Goal: Information Seeking & Learning: Learn about a topic

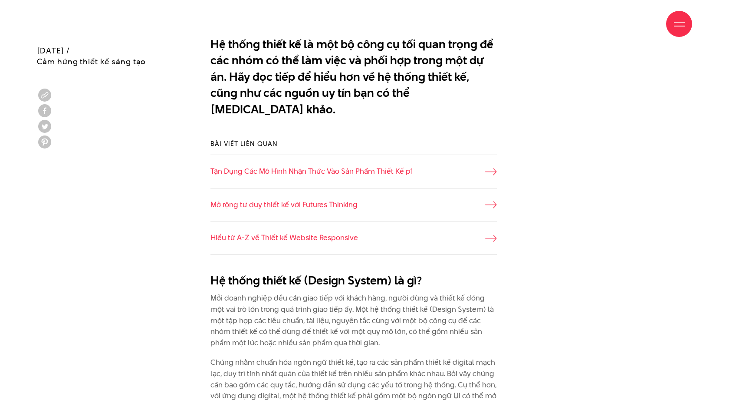
scroll to position [590, 0]
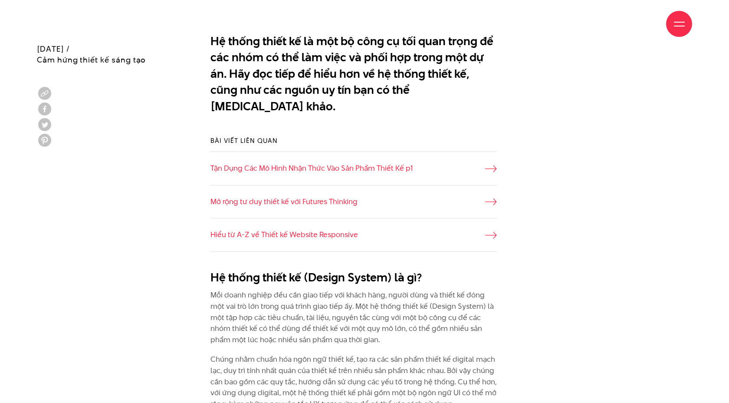
click at [155, 166] on div "Bài viết liên quan Tận Dụng Các Mô Hình Nhận Thức Vào Sản Phẩm Thiết Kế p1 Mở r…" at bounding box center [364, 194] width 677 height 142
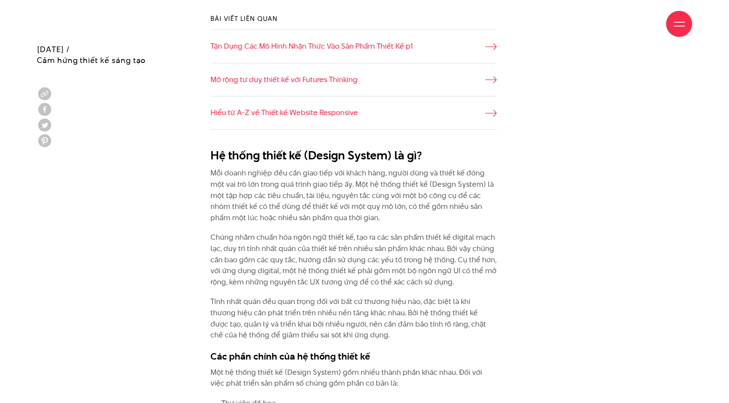
scroll to position [712, 0]
click at [277, 167] on p "Mỗi doanh nghiệp đều cần giao tiếp với khách hàng, người dùng và thiết kế đóng …" at bounding box center [354, 195] width 287 height 56
drag, startPoint x: 277, startPoint y: 158, endPoint x: 386, endPoint y: 158, distance: 108.5
click at [386, 167] on p "Mỗi doanh nghiệp đều cần giao tiếp với khách hàng, người dùng và thiết kế đóng …" at bounding box center [354, 195] width 287 height 56
click at [393, 167] on p "Mỗi doanh nghiệp đều cần giao tiếp với khách hàng, người dùng và thiết kế đóng …" at bounding box center [354, 195] width 287 height 56
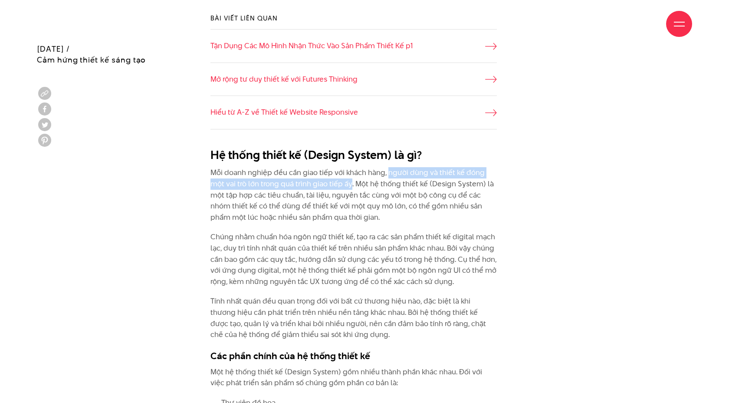
drag, startPoint x: 387, startPoint y: 156, endPoint x: 333, endPoint y: 169, distance: 55.0
click at [333, 169] on p "Mỗi doanh nghiệp đều cần giao tiếp với khách hàng, người dùng và thiết kế đóng …" at bounding box center [354, 195] width 287 height 56
click at [347, 169] on p "Mỗi doanh nghiệp đều cần giao tiếp với khách hàng, người dùng và thiết kế đóng …" at bounding box center [354, 195] width 287 height 56
drag, startPoint x: 339, startPoint y: 166, endPoint x: 390, endPoint y: 200, distance: 61.0
click at [390, 200] on p "Mỗi doanh nghiệp đều cần giao tiếp với khách hàng, người dùng và thiết kế đóng …" at bounding box center [354, 195] width 287 height 56
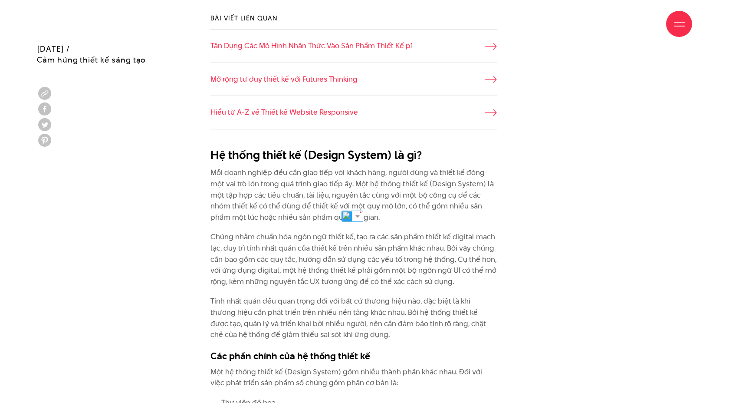
click at [303, 184] on p "Mỗi doanh nghiệp đều cần giao tiếp với khách hàng, người dùng và thiết kế đóng …" at bounding box center [354, 195] width 287 height 56
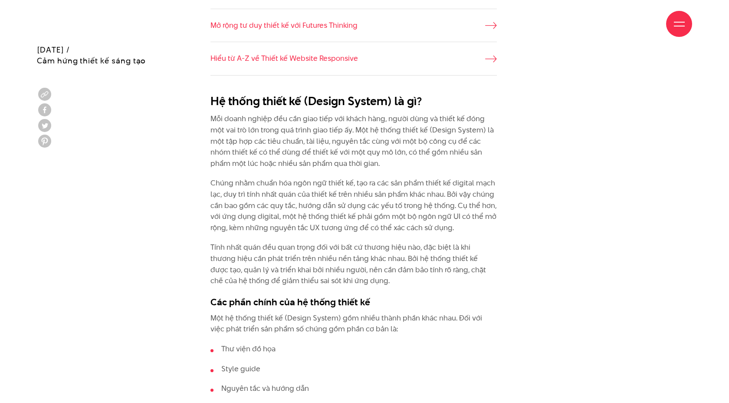
scroll to position [767, 0]
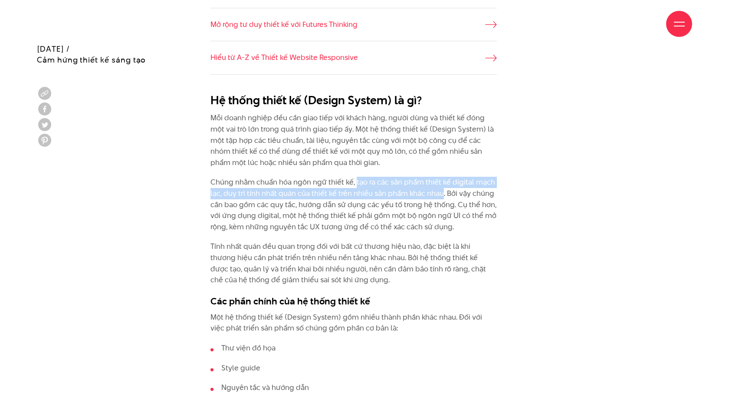
drag, startPoint x: 356, startPoint y: 165, endPoint x: 442, endPoint y: 175, distance: 86.4
click at [442, 177] on p "Chúng nhằm chuẩn hóa ngôn ngữ thiết kế, tạo ra các sản phẩm thiết kế digital mạ…" at bounding box center [354, 205] width 287 height 56
click at [451, 177] on p "Chúng nhằm chuẩn hóa ngôn ngữ thiết kế, tạo ra các sản phẩm thiết kế digital mạ…" at bounding box center [354, 205] width 287 height 56
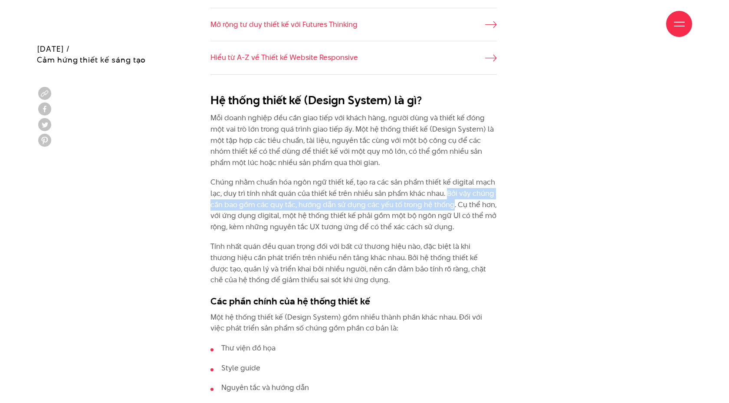
drag, startPoint x: 446, startPoint y: 175, endPoint x: 452, endPoint y: 191, distance: 16.8
click at [452, 191] on p "Chúng nhằm chuẩn hóa ngôn ngữ thiết kế, tạo ra các sản phẩm thiết kế digital mạ…" at bounding box center [354, 205] width 287 height 56
click at [457, 190] on p "Chúng nhằm chuẩn hóa ngôn ngữ thiết kế, tạo ra các sản phẩm thiết kế digital mạ…" at bounding box center [354, 205] width 287 height 56
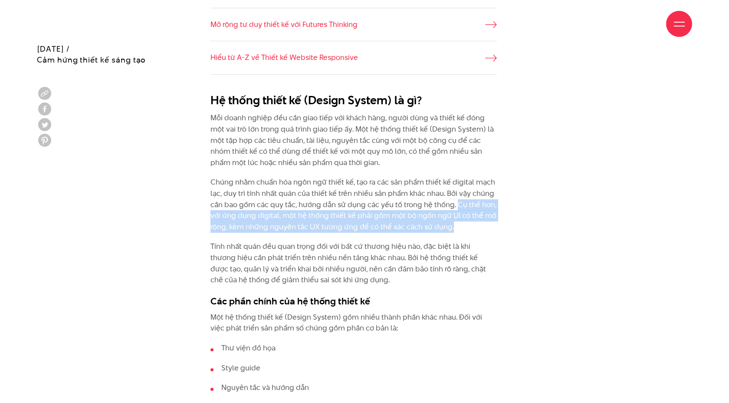
drag, startPoint x: 457, startPoint y: 190, endPoint x: 453, endPoint y: 212, distance: 22.1
click at [453, 212] on p "Chúng nhằm chuẩn hóa ngôn ngữ thiết kế, tạo ra các sản phẩm thiết kế digital mạ…" at bounding box center [354, 205] width 287 height 56
click at [347, 243] on p "Tính nhất quán đều quan trọng đối với bất cứ thương hiệu nào, đặc biệt là khi t…" at bounding box center [354, 263] width 287 height 44
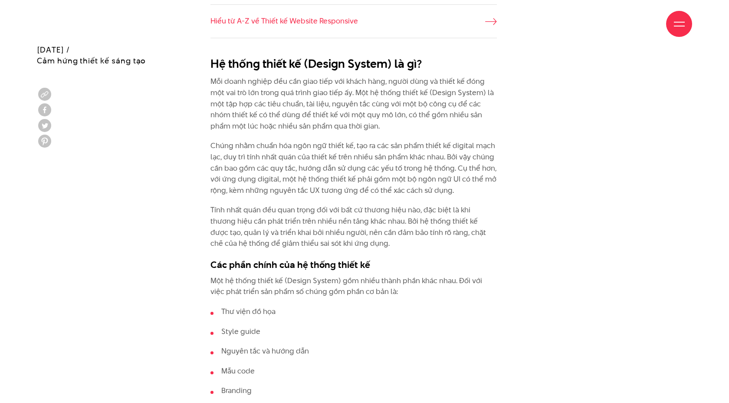
scroll to position [804, 0]
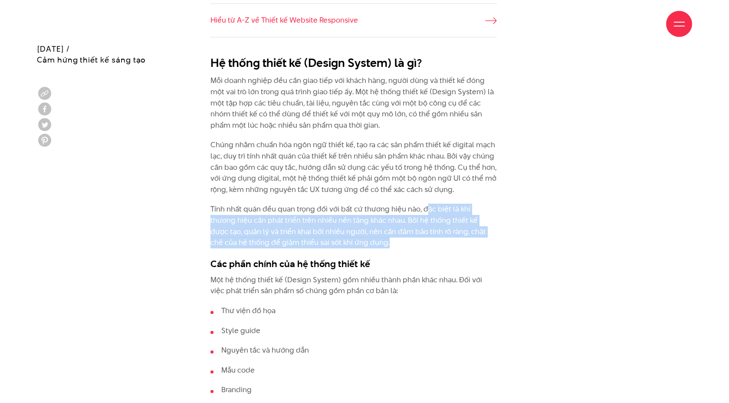
drag, startPoint x: 423, startPoint y: 193, endPoint x: 358, endPoint y: 224, distance: 72.2
click at [358, 224] on p "Tính nhất quán đều quan trọng đối với bất cứ thương hiệu nào, đặc biệt là khi t…" at bounding box center [354, 226] width 287 height 44
click at [382, 223] on p "Tính nhất quán đều quan trọng đối với bất cứ thương hiệu nào, đặc biệt là khi t…" at bounding box center [354, 226] width 287 height 44
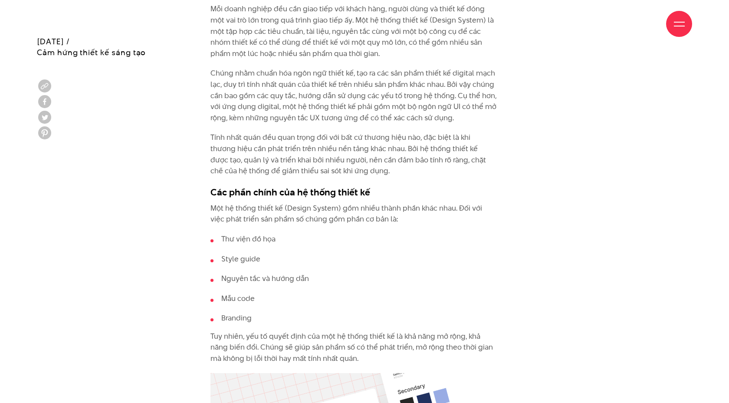
scroll to position [883, 0]
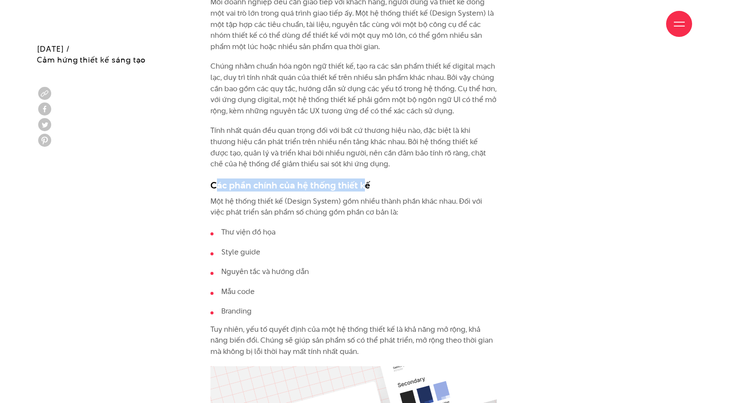
drag, startPoint x: 214, startPoint y: 169, endPoint x: 359, endPoint y: 173, distance: 145.5
click at [359, 178] on h3 "Các phần chính của hệ thống thiết kế" at bounding box center [354, 184] width 287 height 13
click at [332, 196] on p "Một hệ thống thiết kế (Design System) gồm nhiều thành phần khác nhau. Đối với v…" at bounding box center [354, 207] width 287 height 22
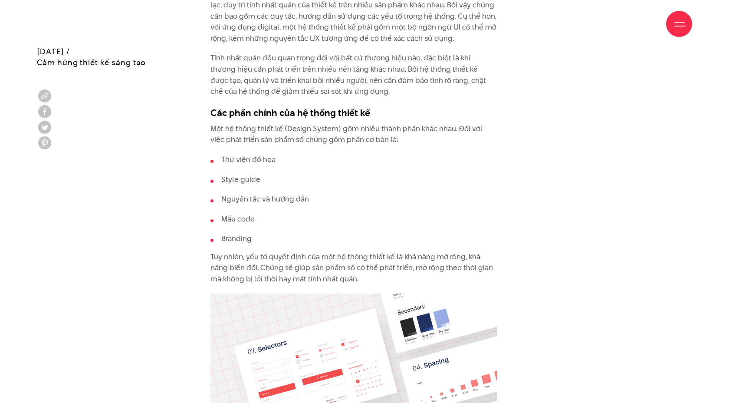
scroll to position [962, 0]
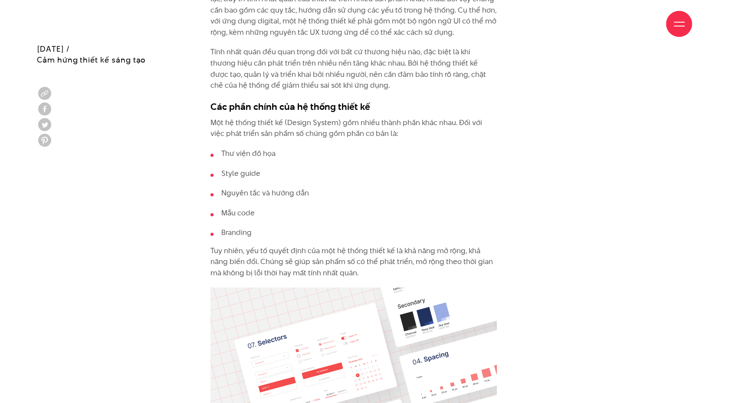
click at [252, 168] on li "Style guide" at bounding box center [354, 173] width 287 height 11
click at [290, 188] on li "Nguyên tắc và hướng dẫn" at bounding box center [354, 193] width 287 height 11
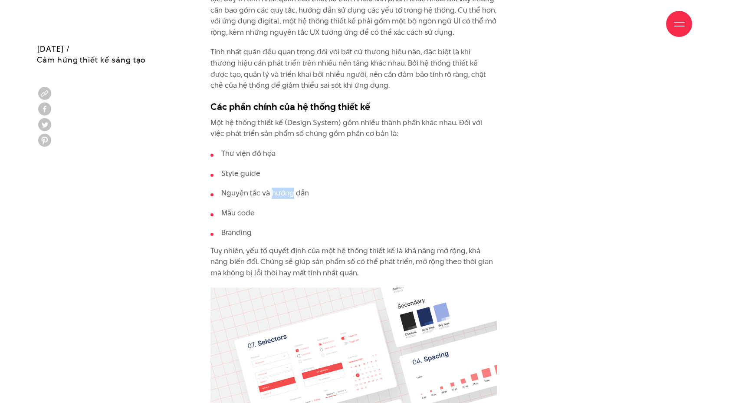
click at [290, 188] on li "Nguyên tắc và hướng dẫn" at bounding box center [354, 193] width 287 height 11
click at [303, 168] on li "Style guide" at bounding box center [354, 173] width 287 height 11
click at [237, 208] on li "Mẫu code" at bounding box center [354, 213] width 287 height 11
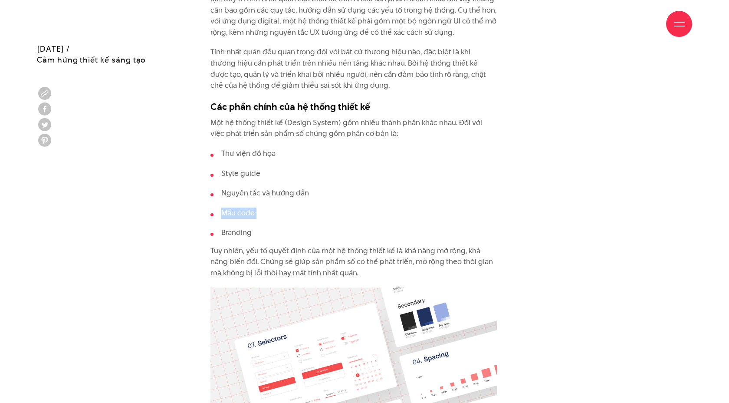
click at [282, 208] on li "Mẫu code" at bounding box center [354, 213] width 287 height 11
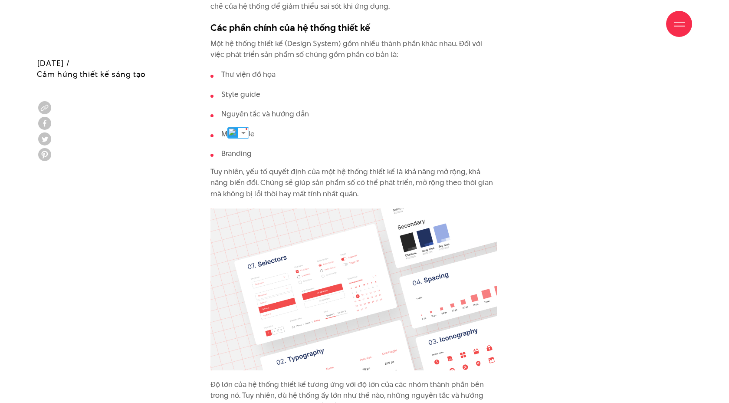
scroll to position [1056, 0]
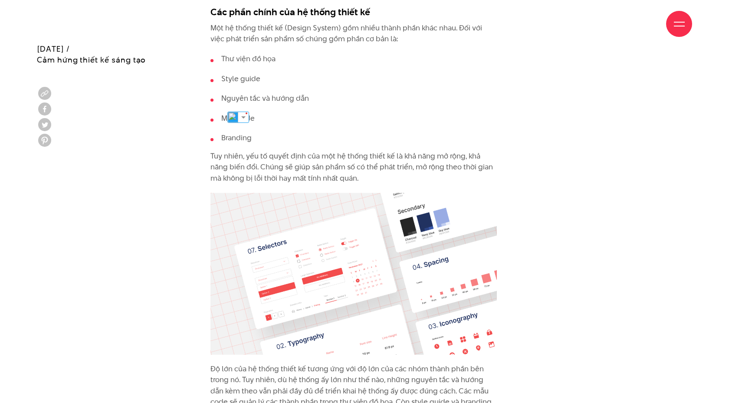
click at [372, 151] on p "Tuy nhiên, yếu tố quyết định của một hệ thống thiết kế là khả năng mở rộng, khả…" at bounding box center [354, 167] width 287 height 33
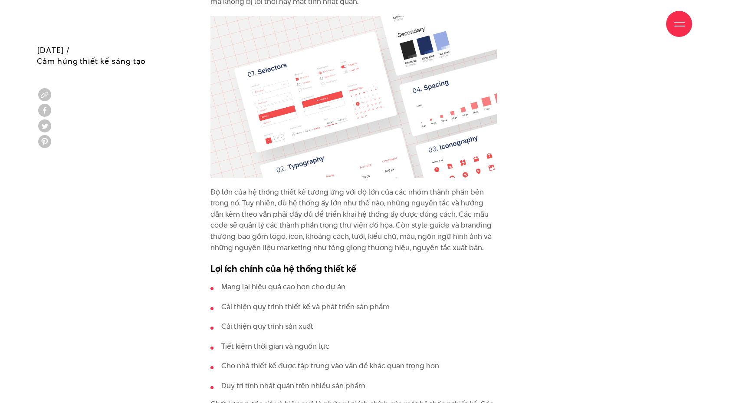
scroll to position [1235, 0]
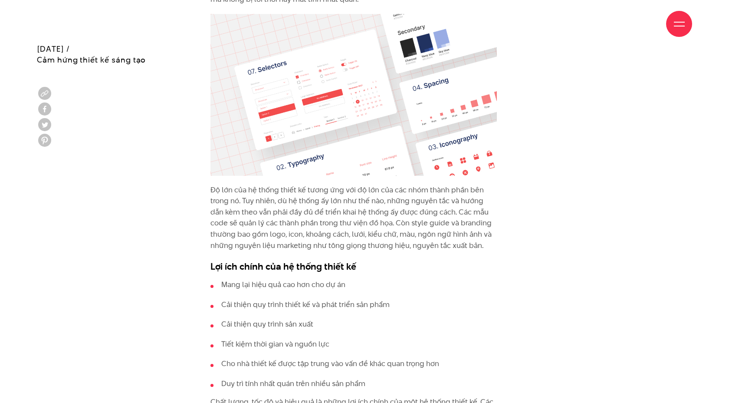
click at [234, 185] on p "Độ lớn của hệ thống thiết kế tương ứng với độ lớn của các nhóm thành phần bên t…" at bounding box center [354, 218] width 287 height 67
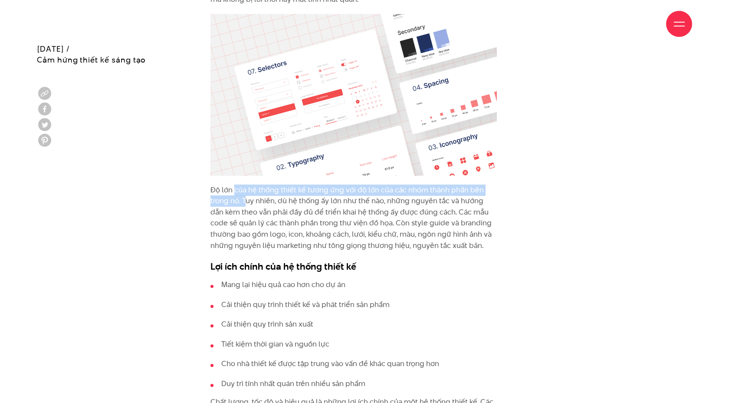
drag, startPoint x: 234, startPoint y: 173, endPoint x: 245, endPoint y: 184, distance: 15.3
click at [245, 185] on p "Độ lớn của hệ thống thiết kế tương ứng với độ lớn của các nhóm thành phần bên t…" at bounding box center [354, 218] width 287 height 67
click at [320, 185] on p "Độ lớn của hệ thống thiết kế tương ứng với độ lớn của các nhóm thành phần bên t…" at bounding box center [354, 218] width 287 height 67
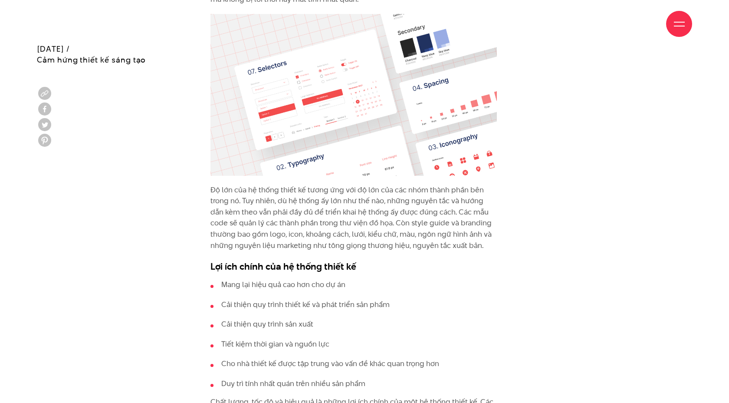
click at [260, 299] on li "Cải thiện quy trình thiết kế và phát triển sản phẩm" at bounding box center [354, 304] width 287 height 11
click at [250, 319] on li "Cải thiện quy trình sản xuất" at bounding box center [354, 324] width 287 height 11
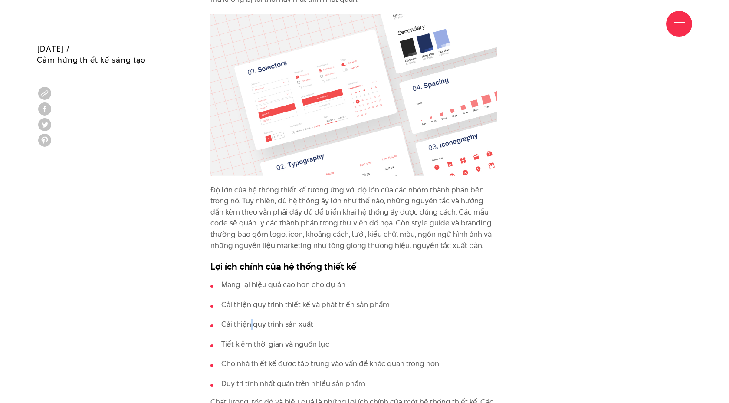
click at [250, 319] on li "Cải thiện quy trình sản xuất" at bounding box center [354, 324] width 287 height 11
click at [298, 319] on li "Cải thiện quy trình sản xuất" at bounding box center [354, 324] width 287 height 11
click at [294, 339] on li "Tiết kiệm thời gian và nguồn lực" at bounding box center [354, 344] width 287 height 11
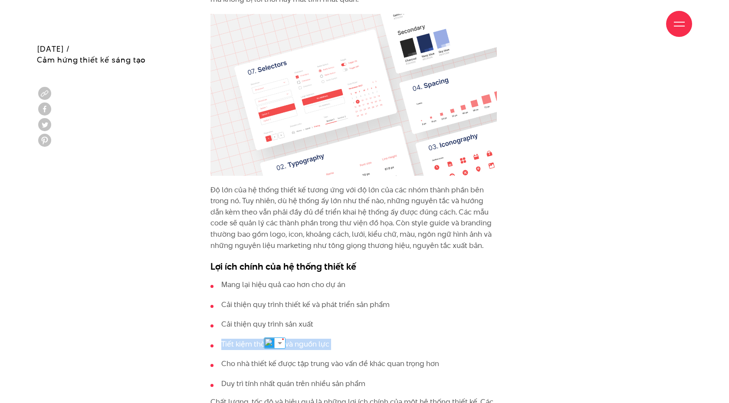
click at [294, 339] on li "Tiết kiệm thời gian và nguồn lực" at bounding box center [354, 344] width 287 height 11
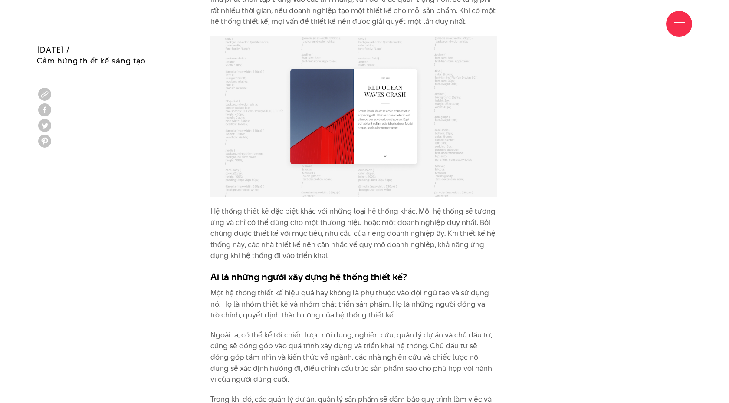
scroll to position [1693, 0]
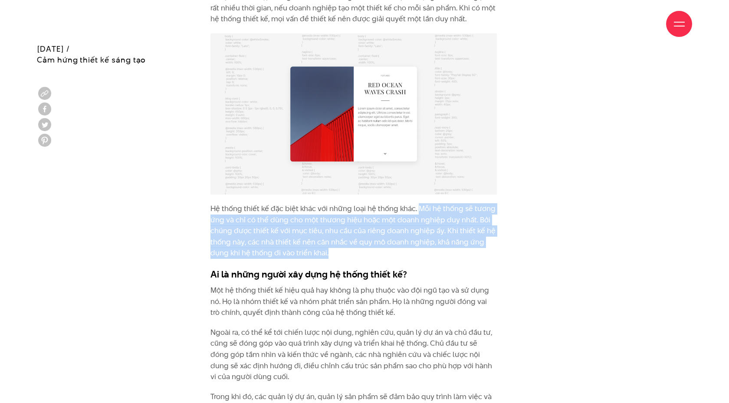
drag, startPoint x: 419, startPoint y: 189, endPoint x: 377, endPoint y: 234, distance: 60.8
click at [377, 234] on p "Hệ thống thiết kế đặc biệt khác với những loại hệ thống khác. Mỗi hệ thống sẽ t…" at bounding box center [354, 231] width 287 height 56
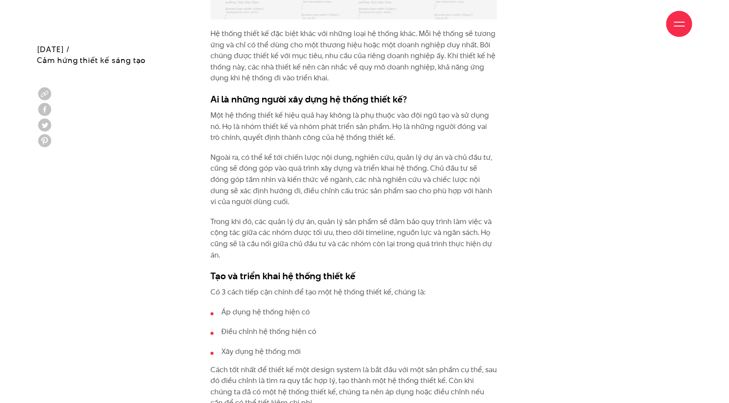
scroll to position [1868, 0]
click at [361, 152] on p "Ngoài ra, có thể kể tới chiến lược nội dung, nghiên cứu, quản lý dự án và chủ đ…" at bounding box center [354, 180] width 287 height 56
drag, startPoint x: 395, startPoint y: 140, endPoint x: 488, endPoint y: 141, distance: 92.9
click at [488, 152] on p "Ngoài ra, có thể kể tới chiến lược nội dung, nghiên cứu, quản lý dự án và chủ đ…" at bounding box center [354, 180] width 287 height 56
click at [240, 155] on p "Ngoài ra, có thể kể tới chiến lược nội dung, nghiên cứu, quản lý dự án và chủ đ…" at bounding box center [354, 180] width 287 height 56
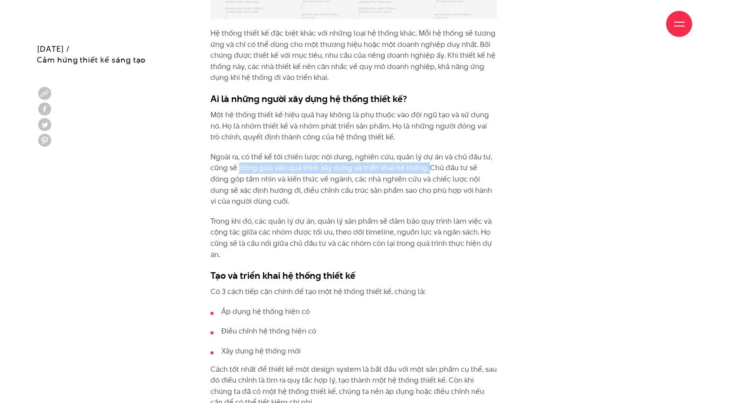
drag, startPoint x: 240, startPoint y: 155, endPoint x: 427, endPoint y: 153, distance: 186.7
click at [427, 153] on p "Ngoài ra, có thể kể tới chiến lược nội dung, nghiên cứu, quản lý dự án và chủ đ…" at bounding box center [354, 180] width 287 height 56
click at [433, 153] on p "Ngoài ra, có thể kể tới chiến lược nội dung, nghiên cứu, quản lý dự án và chủ đ…" at bounding box center [354, 180] width 287 height 56
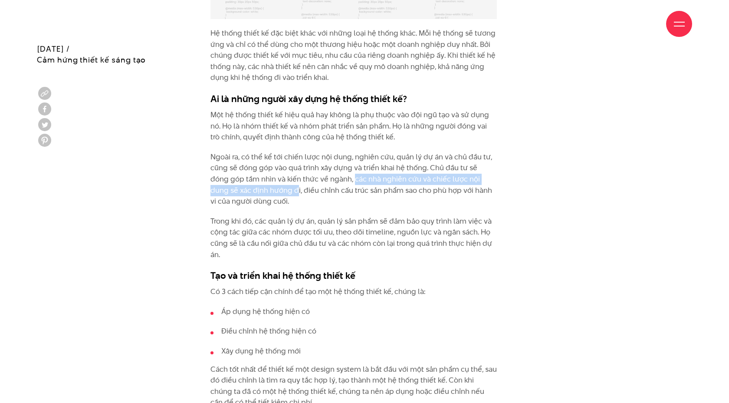
drag, startPoint x: 333, startPoint y: 164, endPoint x: 268, endPoint y: 170, distance: 65.4
click at [268, 170] on p "Ngoài ra, có thể kể tới chiến lược nội dung, nghiên cứu, quản lý dự án và chủ đ…" at bounding box center [354, 180] width 287 height 56
click at [273, 177] on p "Ngoài ra, có thể kể tới chiến lược nội dung, nghiên cứu, quản lý dự án và chủ đ…" at bounding box center [354, 180] width 287 height 56
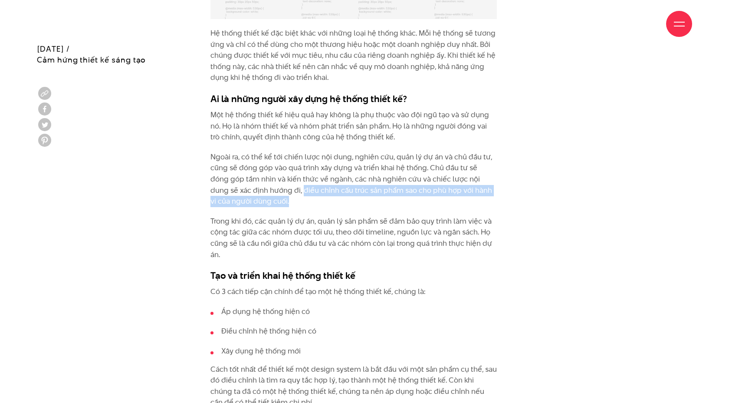
drag, startPoint x: 273, startPoint y: 177, endPoint x: 343, endPoint y: 184, distance: 69.4
click at [343, 184] on p "Ngoài ra, có thể kể tới chiến lược nội dung, nghiên cứu, quản lý dự án và chủ đ…" at bounding box center [354, 180] width 287 height 56
click at [250, 216] on p "Trong khi đó, các quản lý dự án, quản lý sản phẩm sẽ đảm bảo quy trình làm việc…" at bounding box center [354, 238] width 287 height 44
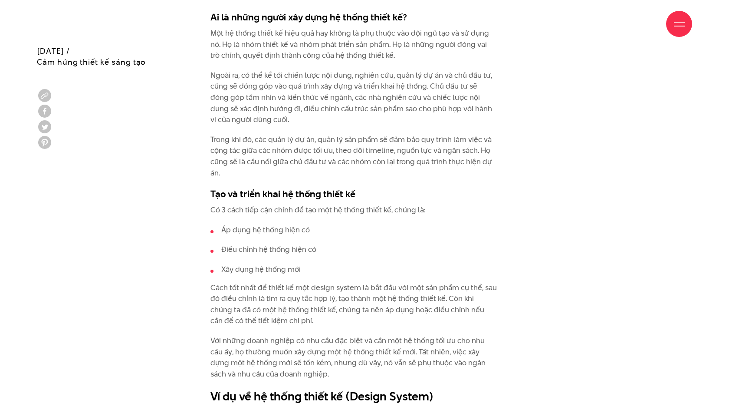
scroll to position [1953, 0]
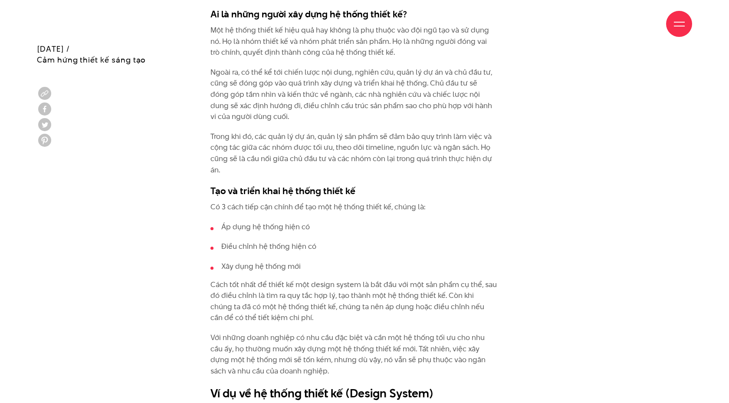
click at [310, 184] on h3 "Tạo và triển khai hệ thống thiết kế" at bounding box center [354, 190] width 287 height 13
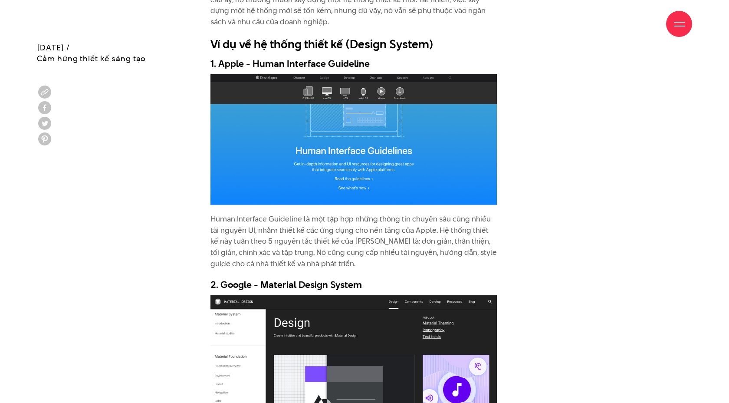
scroll to position [2303, 0]
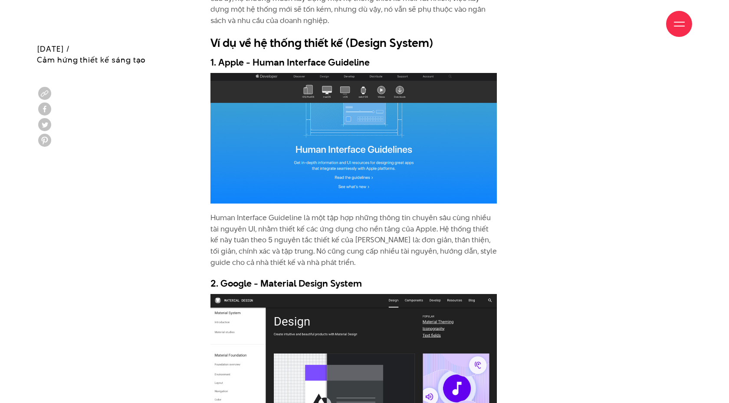
click at [247, 212] on p "Human Interface Guideline là một tập hợp những thông tin chuyên sâu cùng nhiều …" at bounding box center [354, 240] width 287 height 56
click at [287, 212] on p "Human Interface Guideline là một tập hợp những thông tin chuyên sâu cùng nhiều …" at bounding box center [354, 240] width 287 height 56
drag, startPoint x: 287, startPoint y: 214, endPoint x: 426, endPoint y: 213, distance: 138.9
click at [426, 213] on p "Human Interface Guideline là một tập hợp những thông tin chuyên sâu cùng nhiều …" at bounding box center [354, 240] width 287 height 56
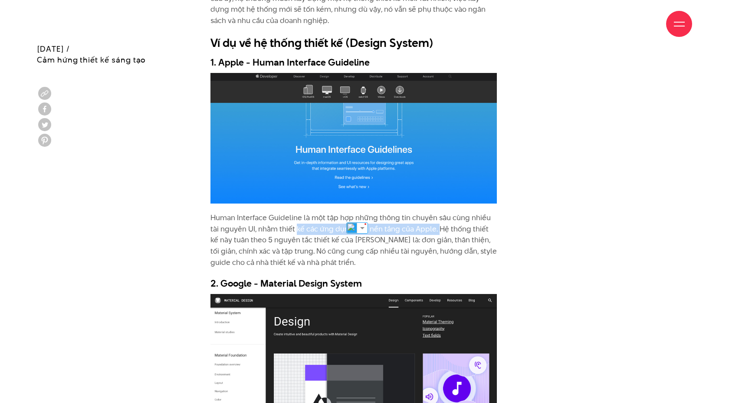
click at [429, 214] on p "Human Interface Guideline là một tập hợp những thông tin chuyên sâu cùng nhiều …" at bounding box center [354, 240] width 287 height 56
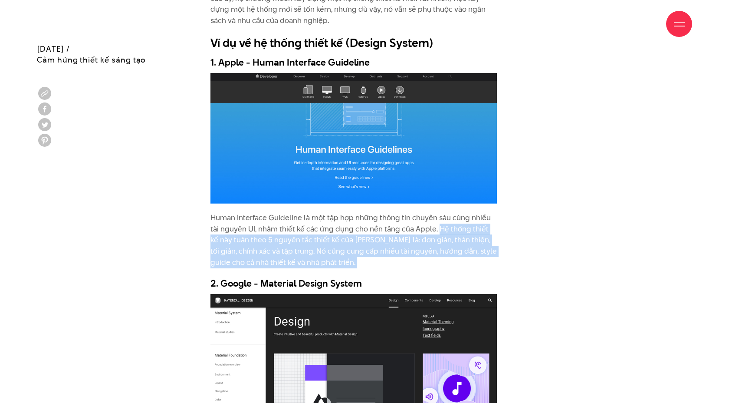
drag, startPoint x: 429, startPoint y: 214, endPoint x: 336, endPoint y: 244, distance: 98.2
click at [336, 244] on p "Human Interface Guideline là một tập hợp những thông tin chuyên sâu cùng nhiều …" at bounding box center [354, 240] width 287 height 56
click at [356, 231] on p "Human Interface Guideline là một tập hợp những thông tin chuyên sâu cùng nhiều …" at bounding box center [354, 240] width 287 height 56
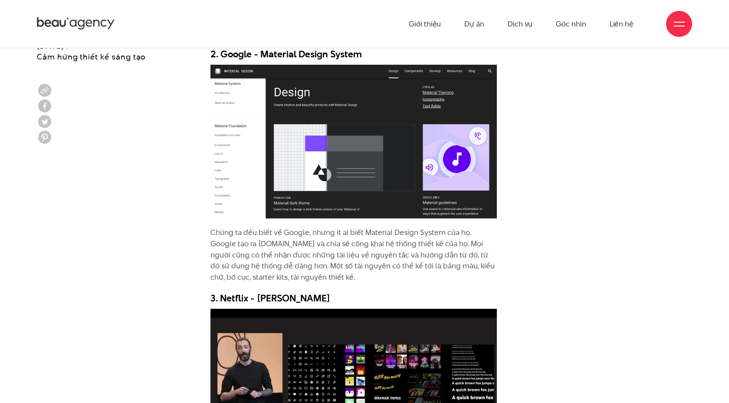
scroll to position [2515, 0]
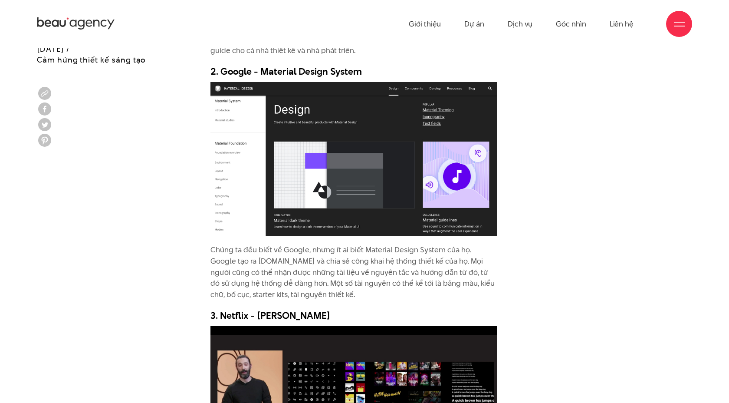
click at [318, 249] on p "Chúng ta đều biết về Google, nhưng ít ai biết Material Design System của họ. Go…" at bounding box center [354, 272] width 287 height 56
drag, startPoint x: 311, startPoint y: 232, endPoint x: 385, endPoint y: 231, distance: 73.4
click at [385, 244] on p "Chúng ta đều biết về Google, nhưng ít ai biết Material Design System của họ. Go…" at bounding box center [354, 272] width 287 height 56
click at [404, 244] on p "Chúng ta đều biết về Google, nhưng ít ai biết Material Design System của họ. Go…" at bounding box center [354, 272] width 287 height 56
drag, startPoint x: 307, startPoint y: 255, endPoint x: 286, endPoint y: 261, distance: 21.6
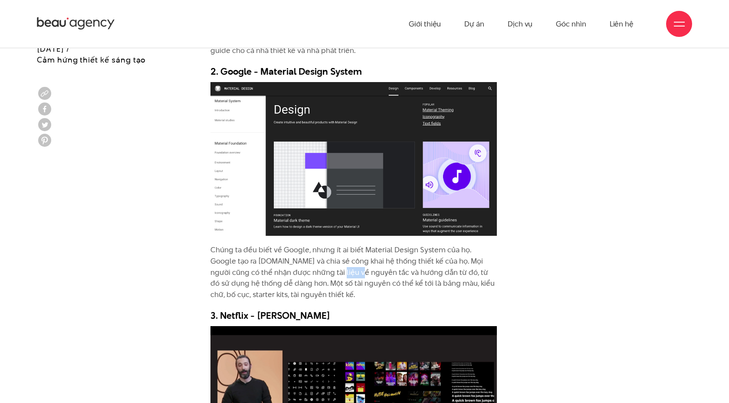
click at [286, 261] on p "Chúng ta đều biết về Google, nhưng ít ai biết Material Design System của họ. Go…" at bounding box center [354, 272] width 287 height 56
click at [366, 258] on p "Chúng ta đều biết về Google, nhưng ít ai biết Material Design System của họ. Go…" at bounding box center [354, 272] width 287 height 56
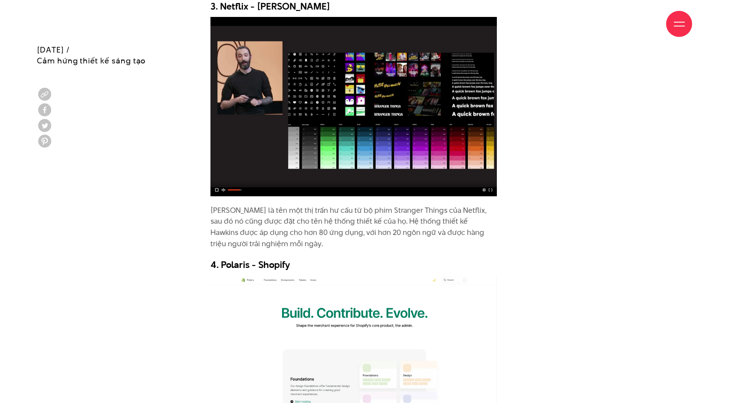
scroll to position [2830, 0]
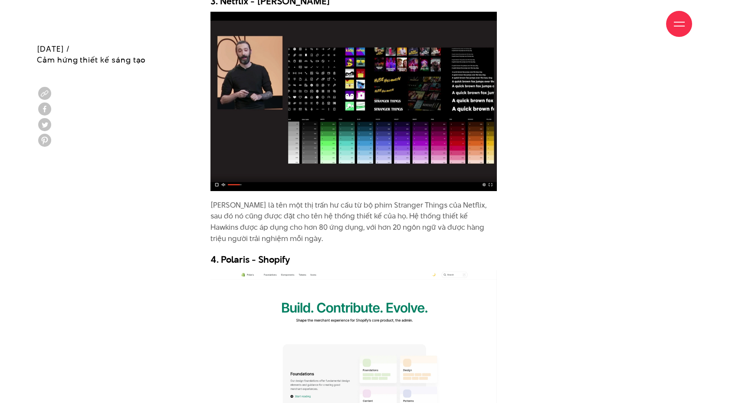
click at [398, 207] on p "[PERSON_NAME] là tên một thị trấn hư cấu từ bộ phim Stranger Things của Netflix…" at bounding box center [354, 222] width 287 height 44
click at [388, 214] on p "[PERSON_NAME] là tên một thị trấn hư cấu từ bộ phim Stranger Things của Netflix…" at bounding box center [354, 222] width 287 height 44
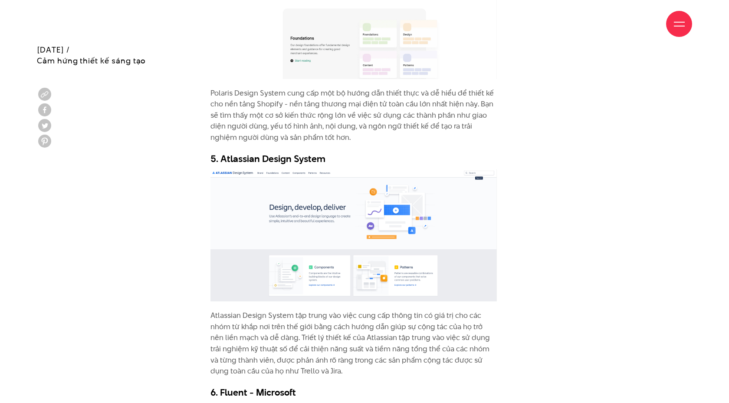
scroll to position [3167, 0]
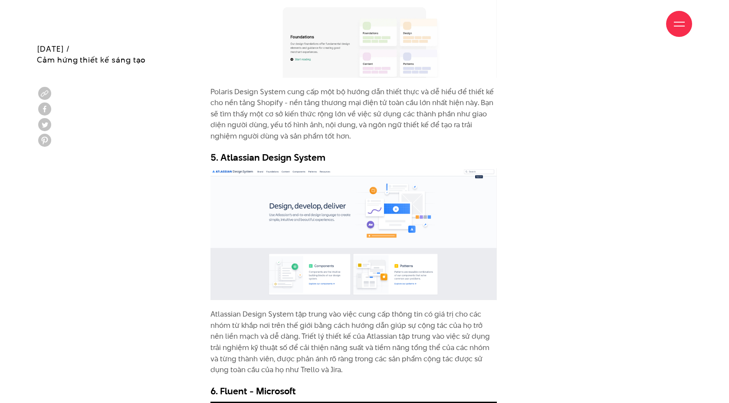
click at [402, 107] on p "Polaris Design System cung cấp một bộ hướng dẫn thiết thực và dễ hiểu để thiết …" at bounding box center [354, 114] width 287 height 56
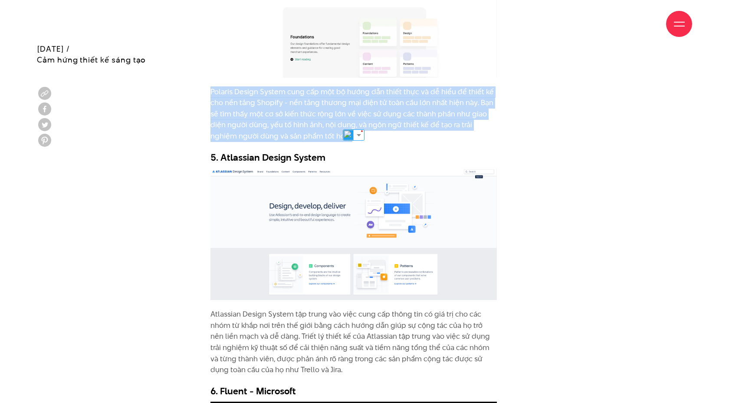
click at [407, 86] on p "Polaris Design System cung cấp một bộ hướng dẫn thiết thực và dễ hiểu để thiết …" at bounding box center [354, 114] width 287 height 56
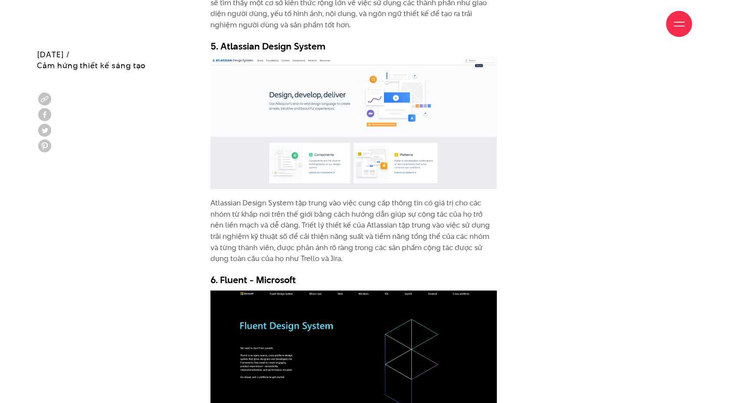
scroll to position [3285, 0]
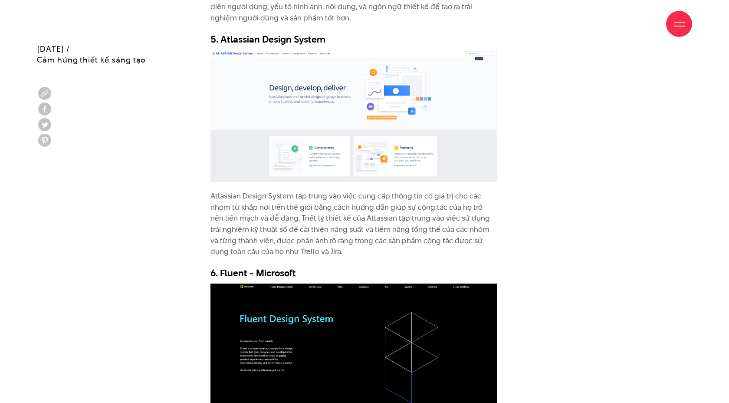
click at [398, 191] on p "Atlassian Design System tập trung vào việc cung cấp thông tin có giá trị cho cá…" at bounding box center [354, 224] width 287 height 67
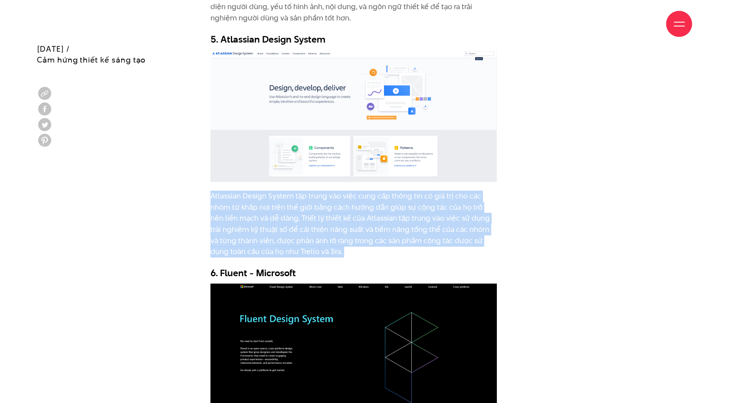
click at [431, 191] on p "Atlassian Design System tập trung vào việc cung cấp thông tin có giá trị cho cá…" at bounding box center [354, 224] width 287 height 67
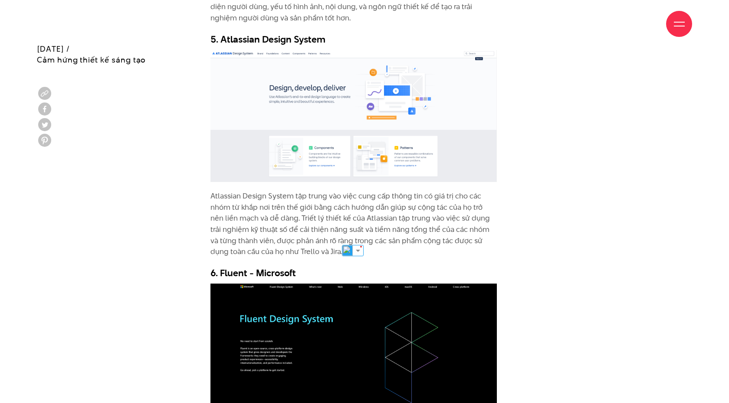
click at [316, 191] on p "Atlassian Design System tập trung vào việc cung cấp thông tin có giá trị cho cá…" at bounding box center [354, 224] width 287 height 67
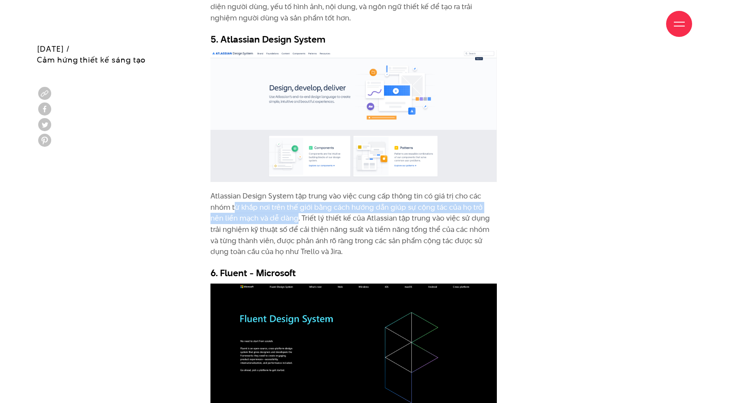
drag, startPoint x: 235, startPoint y: 188, endPoint x: 282, endPoint y: 199, distance: 48.1
click at [282, 199] on p "Atlassian Design System tập trung vào việc cung cấp thông tin có giá trị cho cá…" at bounding box center [354, 224] width 287 height 67
click at [286, 201] on p "Atlassian Design System tập trung vào việc cung cấp thông tin có giá trị cho cá…" at bounding box center [354, 224] width 287 height 67
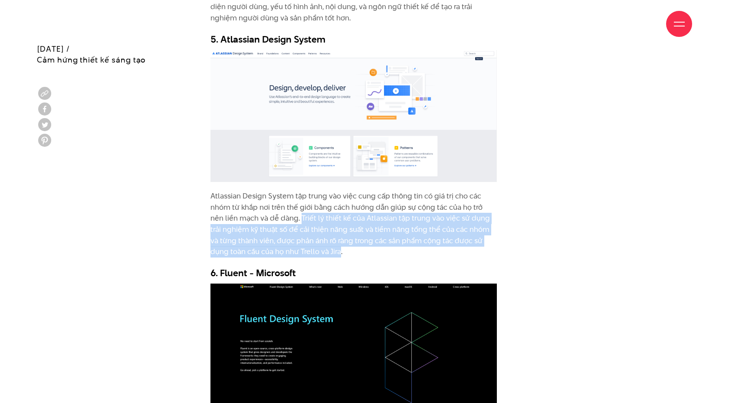
drag, startPoint x: 286, startPoint y: 201, endPoint x: 311, endPoint y: 235, distance: 42.5
click at [311, 235] on p "Atlassian Design System tập trung vào việc cung cấp thông tin có giá trị cho cá…" at bounding box center [354, 224] width 287 height 67
click at [339, 204] on p "Atlassian Design System tập trung vào việc cung cấp thông tin có giá trị cho cá…" at bounding box center [354, 224] width 287 height 67
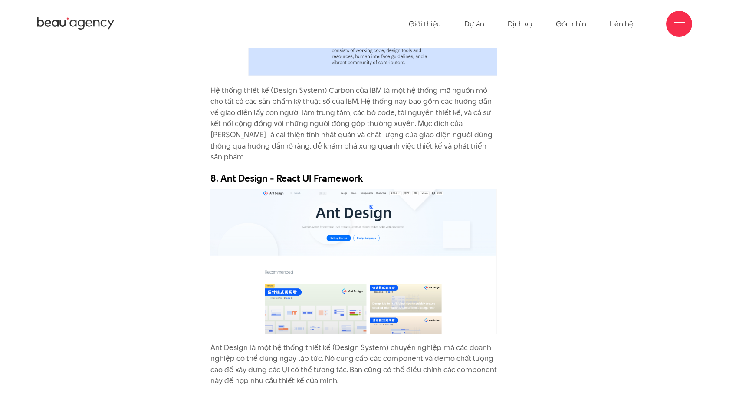
scroll to position [3634, 0]
